Goal: Task Accomplishment & Management: Use online tool/utility

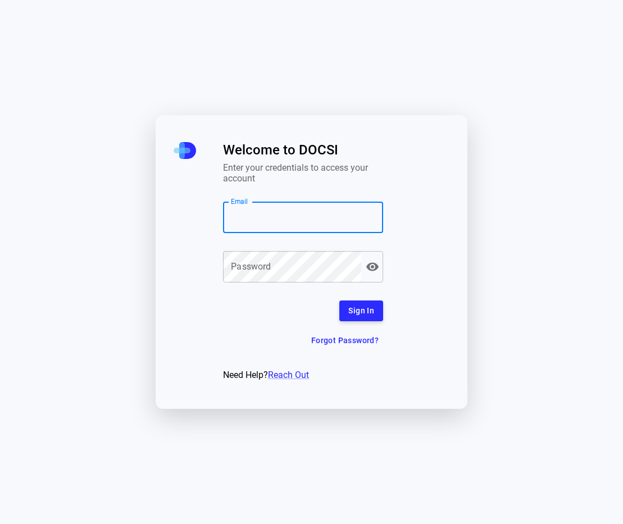
click at [285, 225] on input "Email" at bounding box center [303, 217] width 160 height 31
type input "**********"
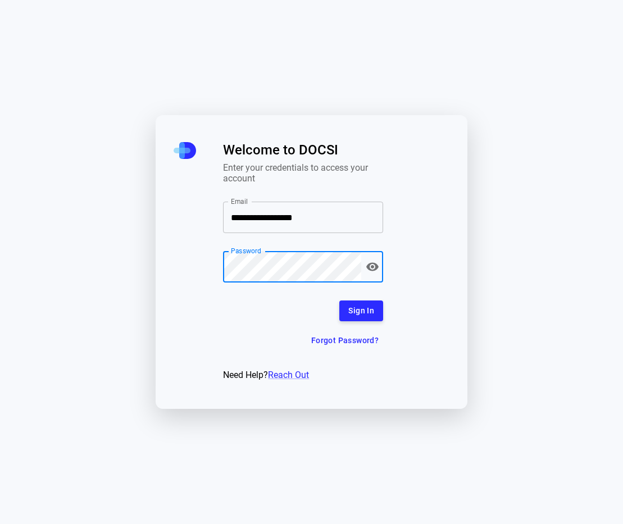
click at [195, 260] on div "**********" at bounding box center [288, 262] width 265 height 294
click at [373, 320] on button "Sign In" at bounding box center [361, 311] width 44 height 21
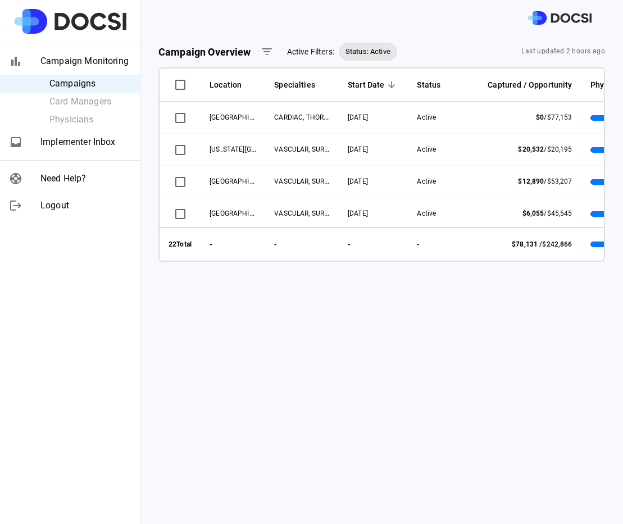
click at [133, 335] on div "Campaign Monitoring Campaigns Card Managers Physicians Implementer Inbox Need H…" at bounding box center [70, 262] width 140 height 524
click at [309, 372] on div "Campaign Overview Active Filters: Status: Active Last updated 2 hours ago Locat…" at bounding box center [381, 280] width 483 height 488
click at [266, 382] on div "Campaign Overview Active Filters: Status: Active Last updated 2 hours ago Locat…" at bounding box center [381, 280] width 483 height 488
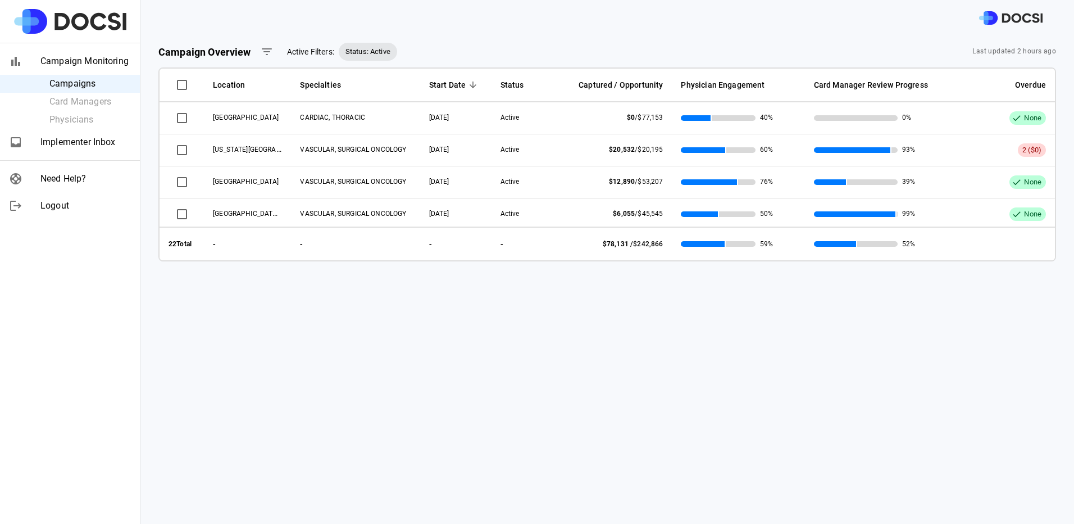
click at [100, 140] on span "Implementer Inbox" at bounding box center [85, 141] width 90 height 13
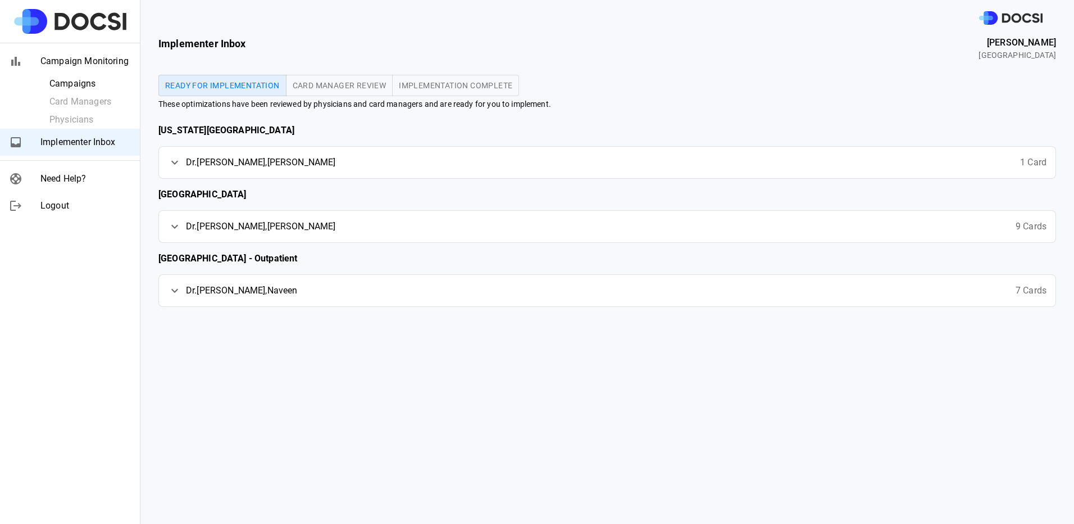
click at [424, 87] on span "Implementation Complete" at bounding box center [455, 85] width 113 height 8
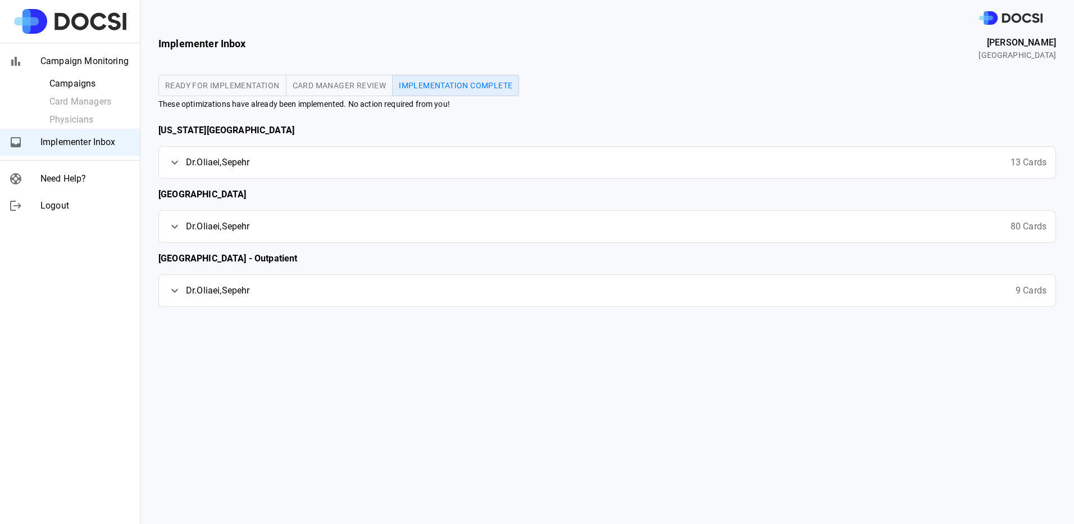
click at [180, 162] on icon at bounding box center [174, 162] width 13 height 13
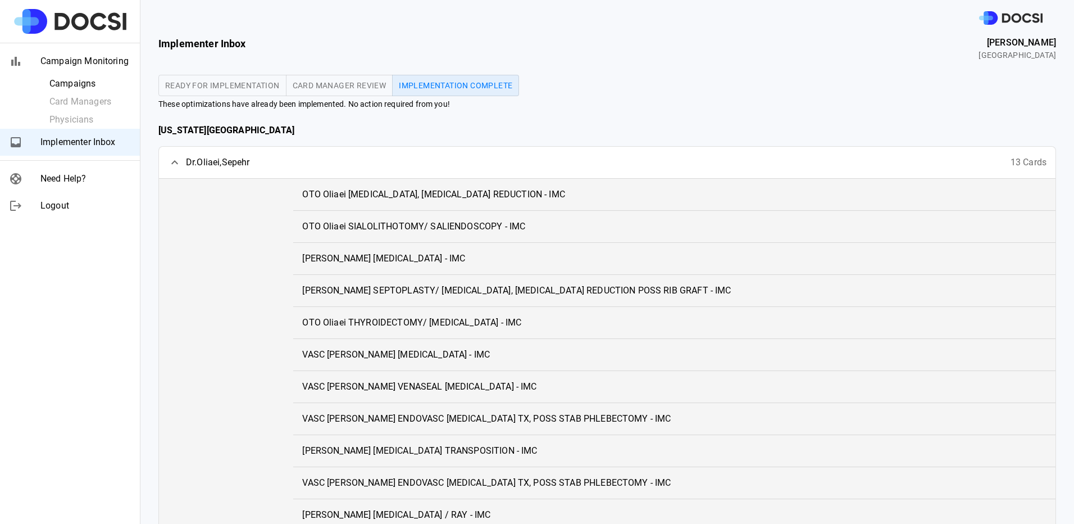
click at [330, 196] on span "OTO Oliaei [MEDICAL_DATA], [MEDICAL_DATA] REDUCTION - IMC" at bounding box center [433, 194] width 263 height 13
